Goal: Task Accomplishment & Management: Manage account settings

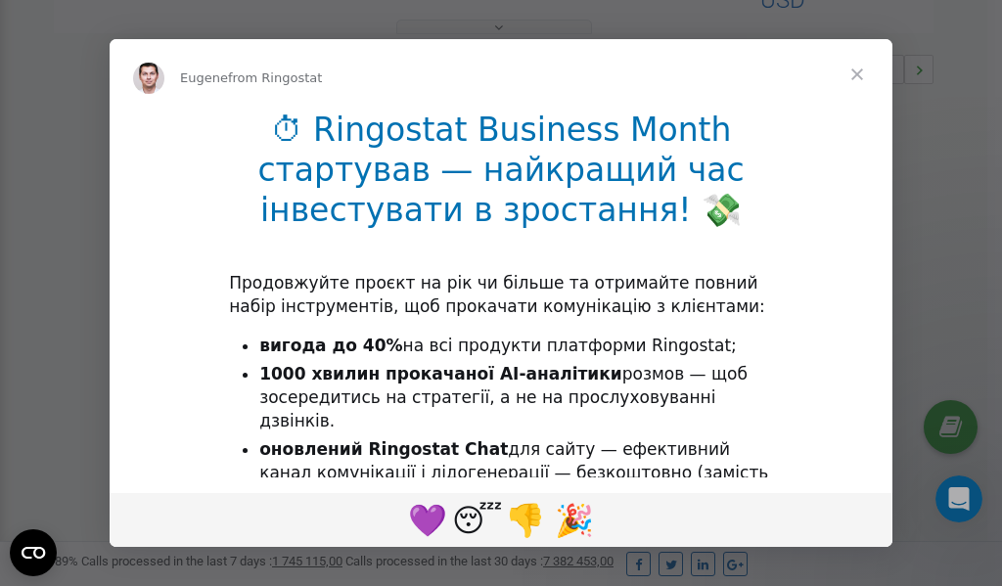
click at [862, 72] on span "Close" at bounding box center [857, 74] width 70 height 70
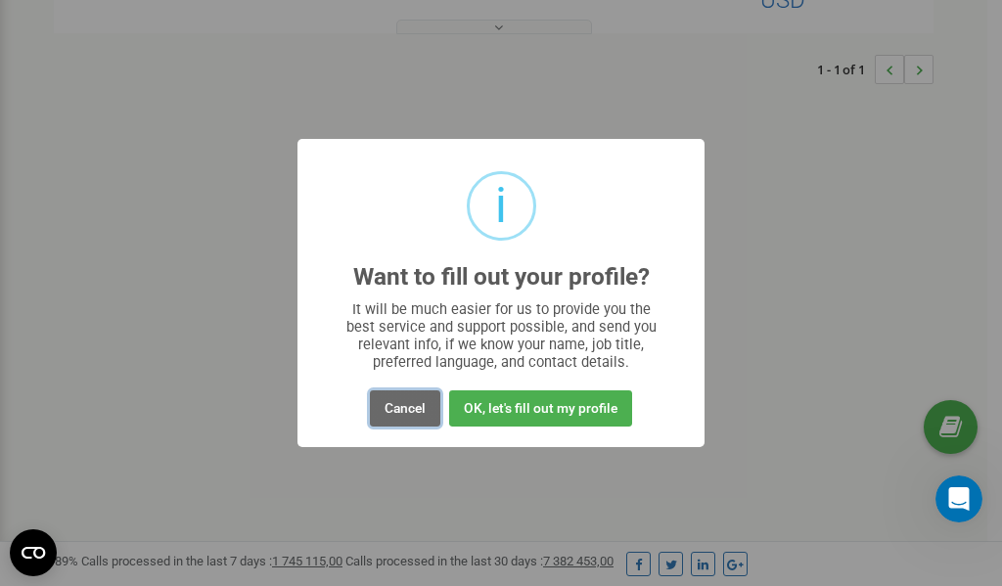
click at [403, 408] on button "Cancel" at bounding box center [405, 408] width 70 height 36
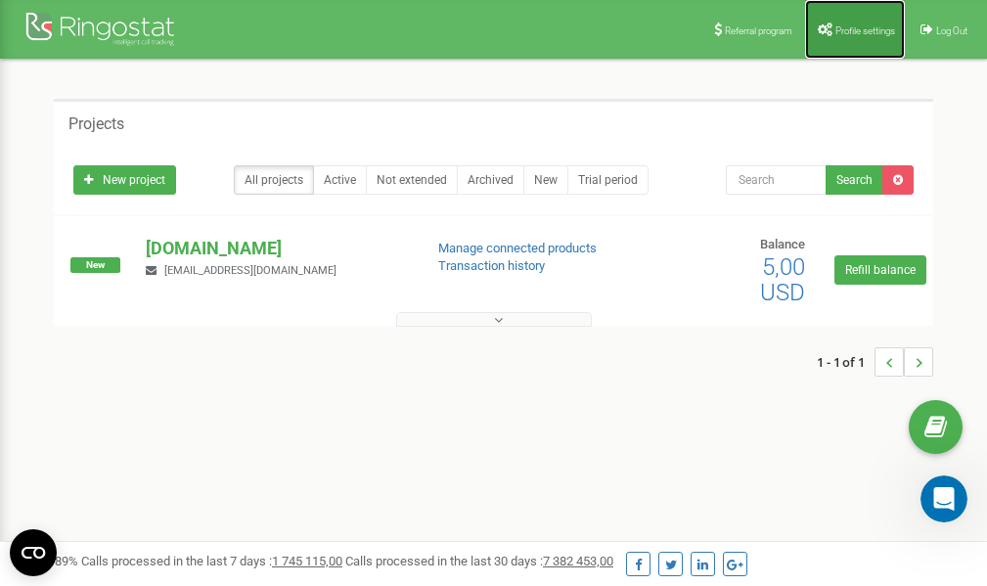
click at [871, 38] on link "Profile settings" at bounding box center [855, 29] width 100 height 59
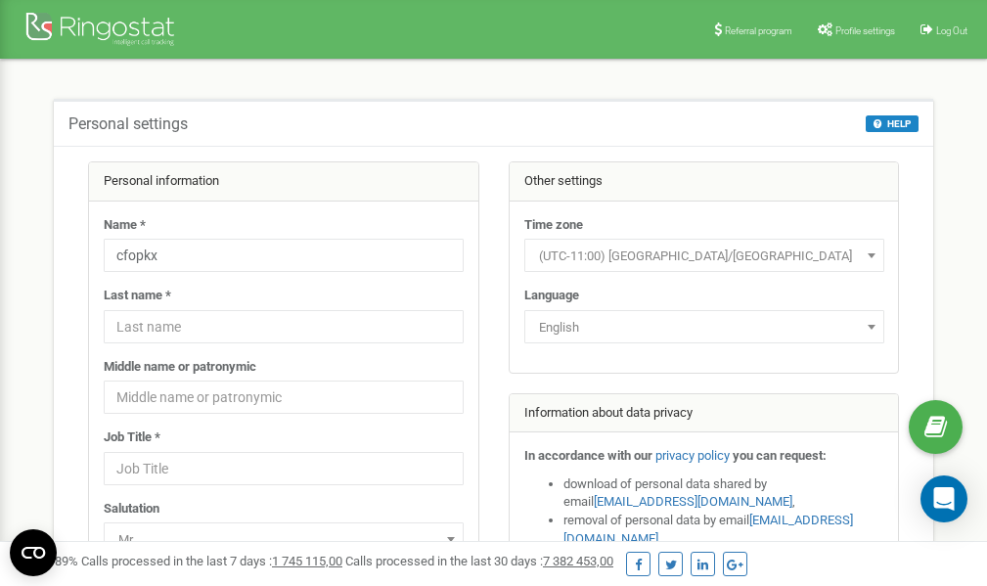
scroll to position [98, 0]
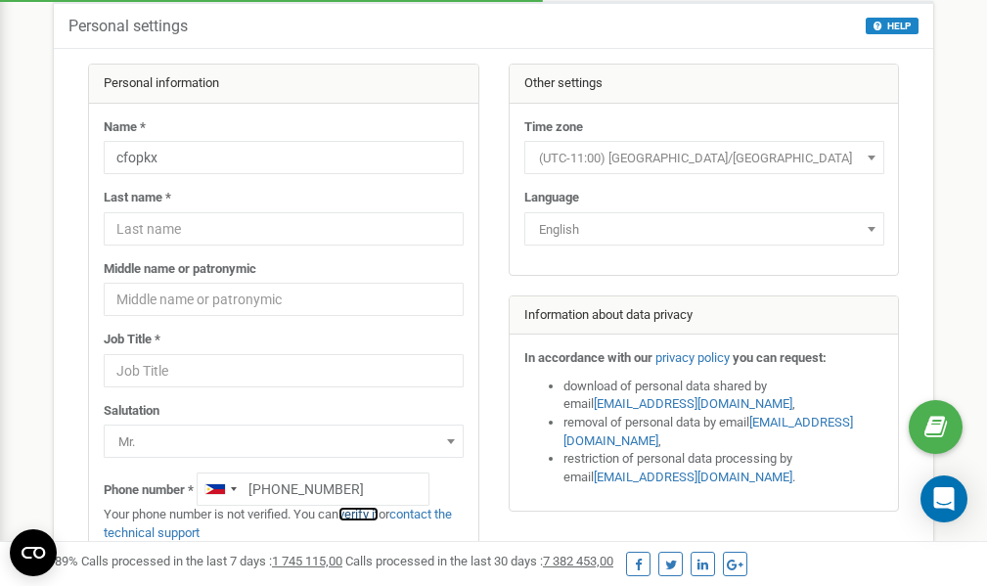
click at [369, 513] on link "verify it" at bounding box center [358, 514] width 40 height 15
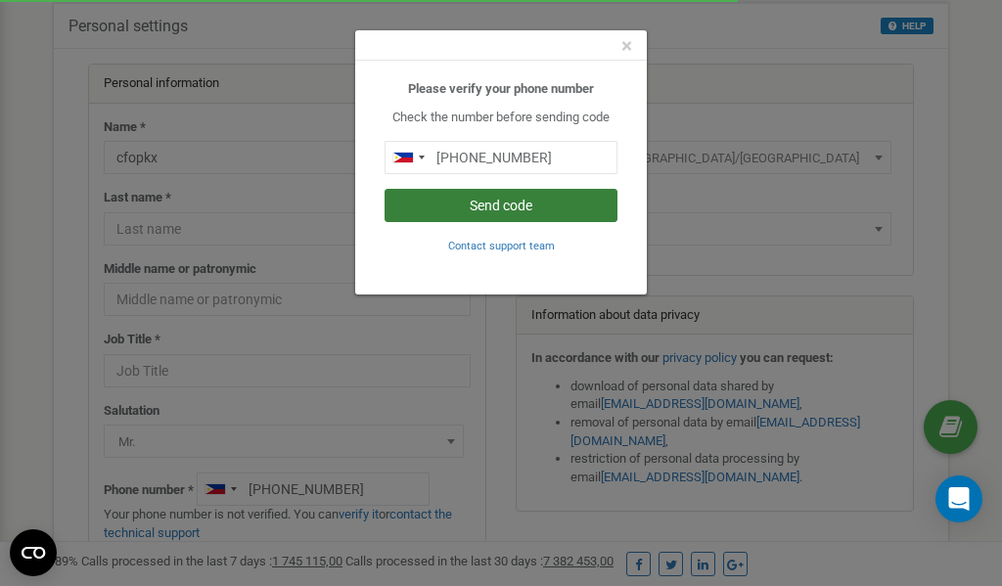
click at [509, 202] on button "Send code" at bounding box center [500, 205] width 233 height 33
